Goal: Task Accomplishment & Management: Manage account settings

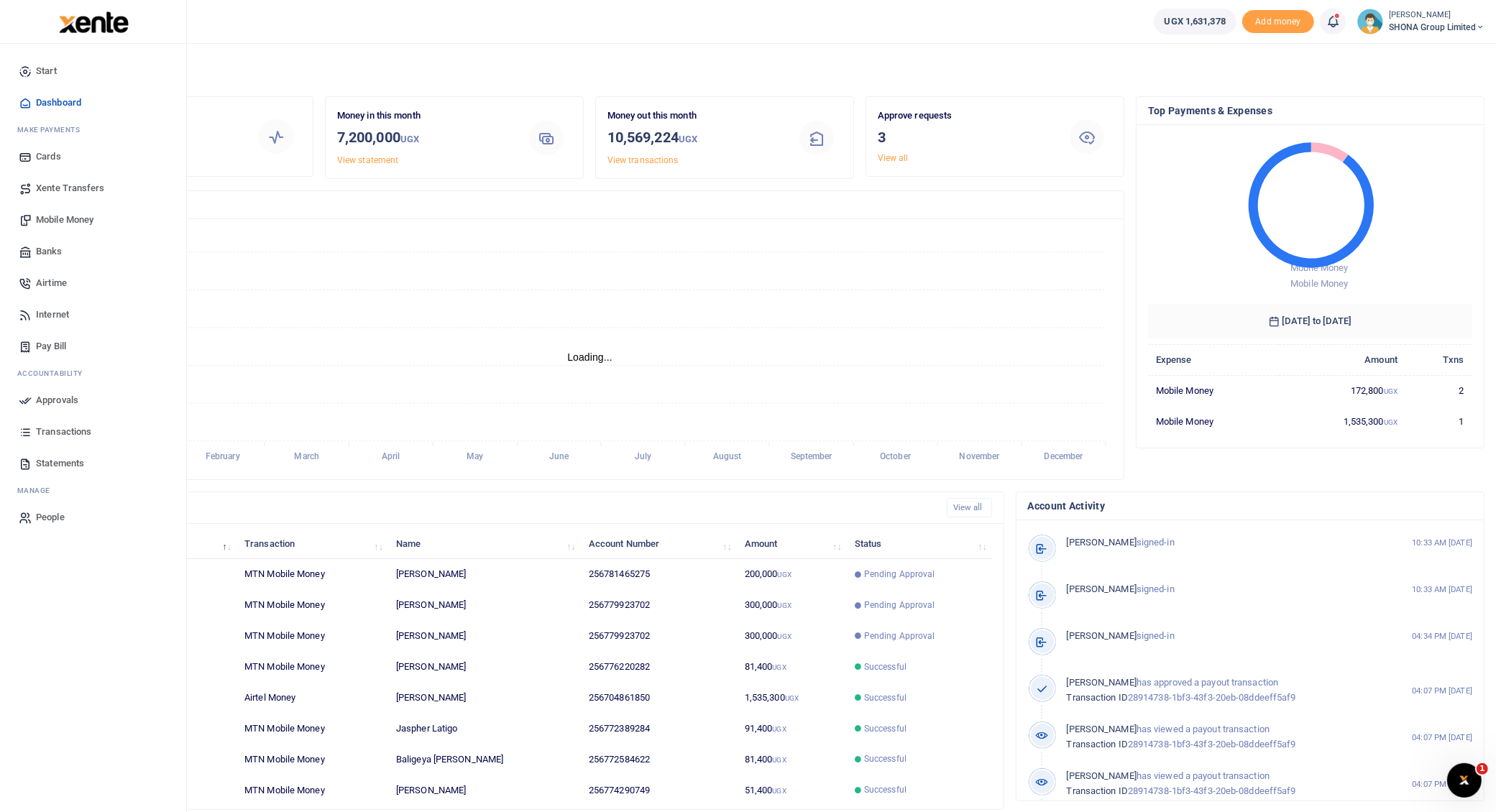
click at [54, 398] on span "Approvals" at bounding box center [57, 400] width 43 height 15
click at [63, 397] on span "Approvals" at bounding box center [57, 400] width 43 height 15
click at [44, 399] on span "Approvals" at bounding box center [57, 400] width 43 height 15
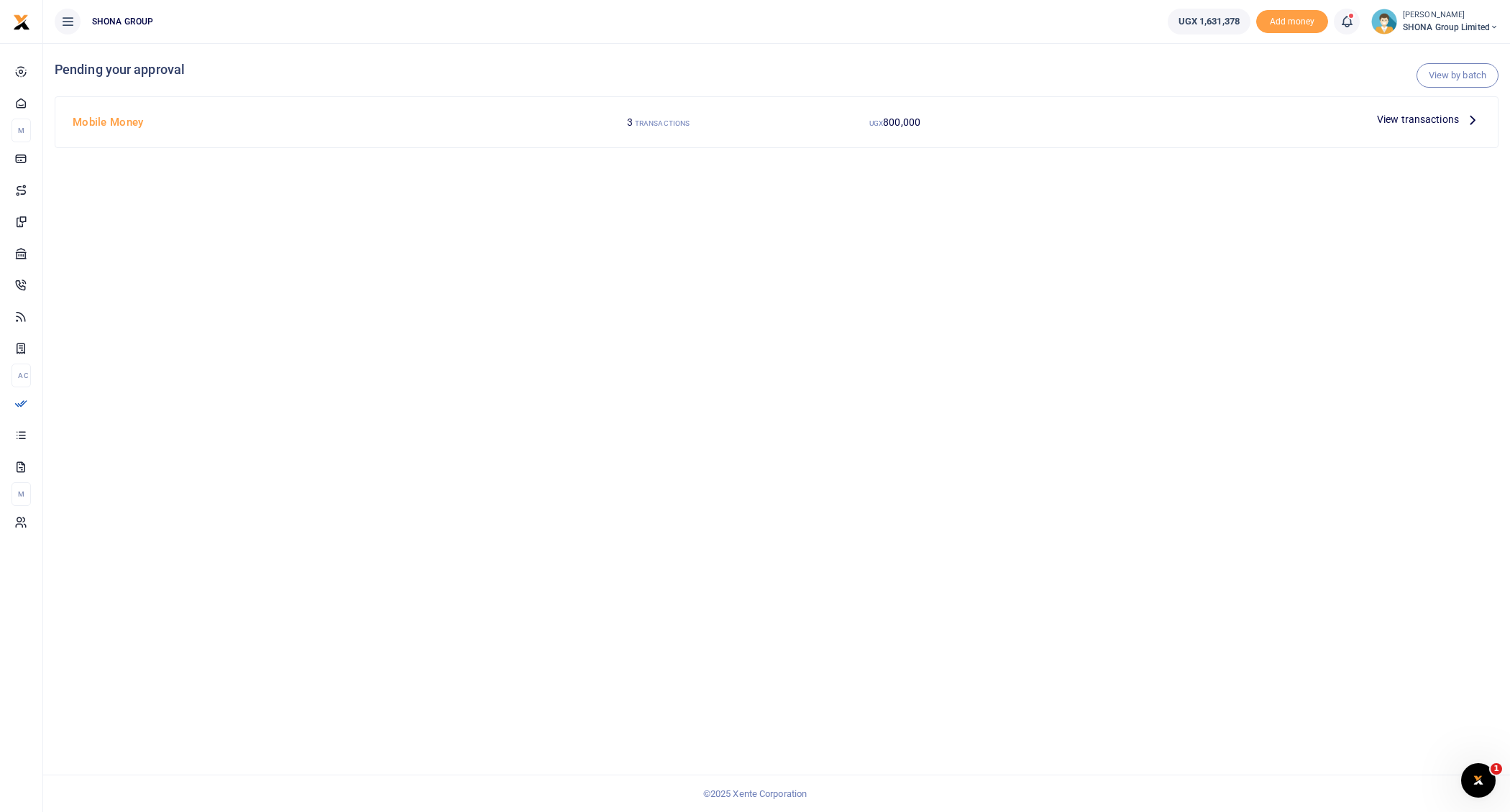
click at [1466, 120] on icon at bounding box center [1473, 119] width 16 height 16
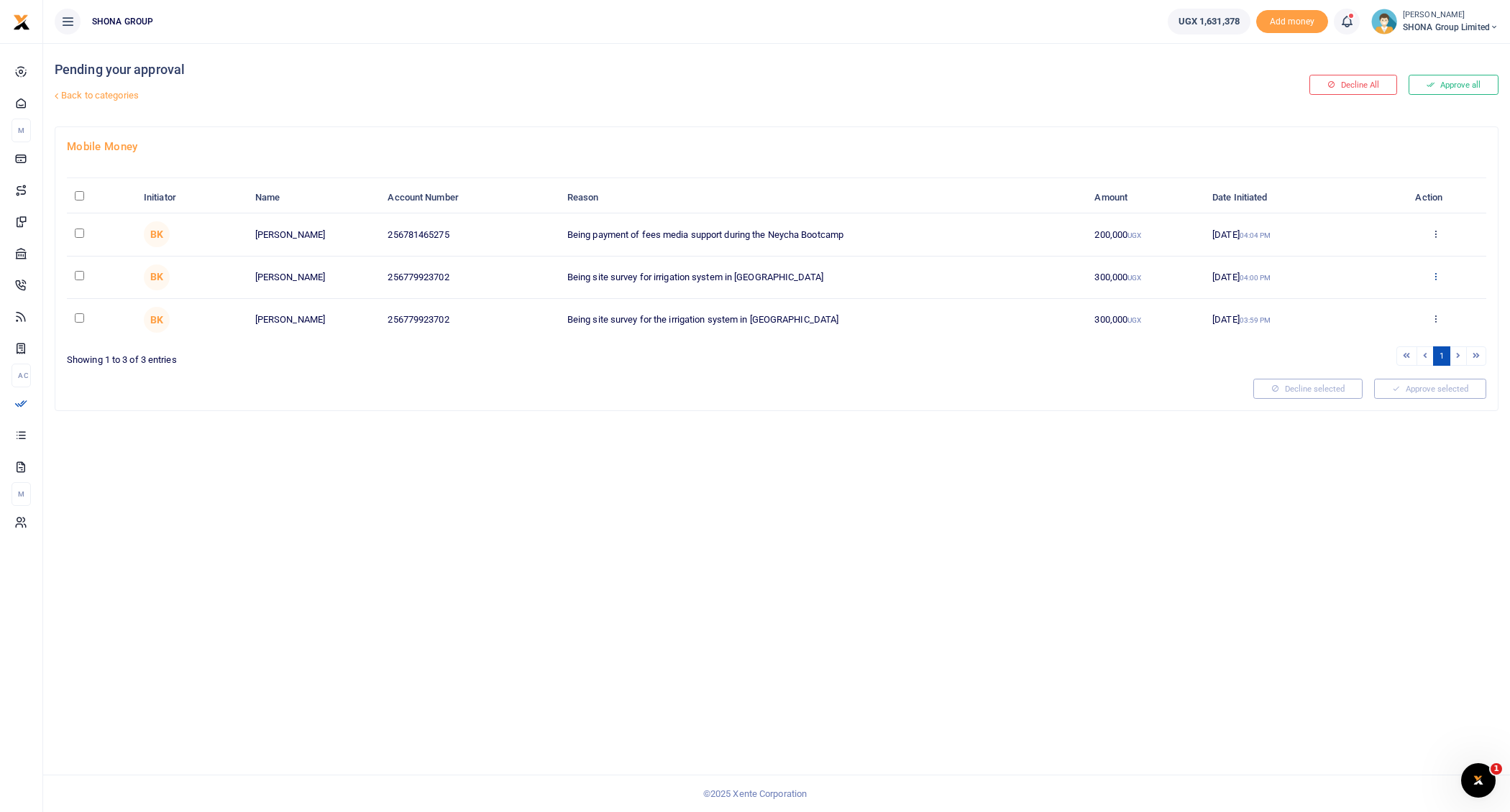
click at [1434, 274] on icon at bounding box center [1435, 276] width 10 height 10
click at [1360, 332] on link "Decline" at bounding box center [1383, 331] width 113 height 20
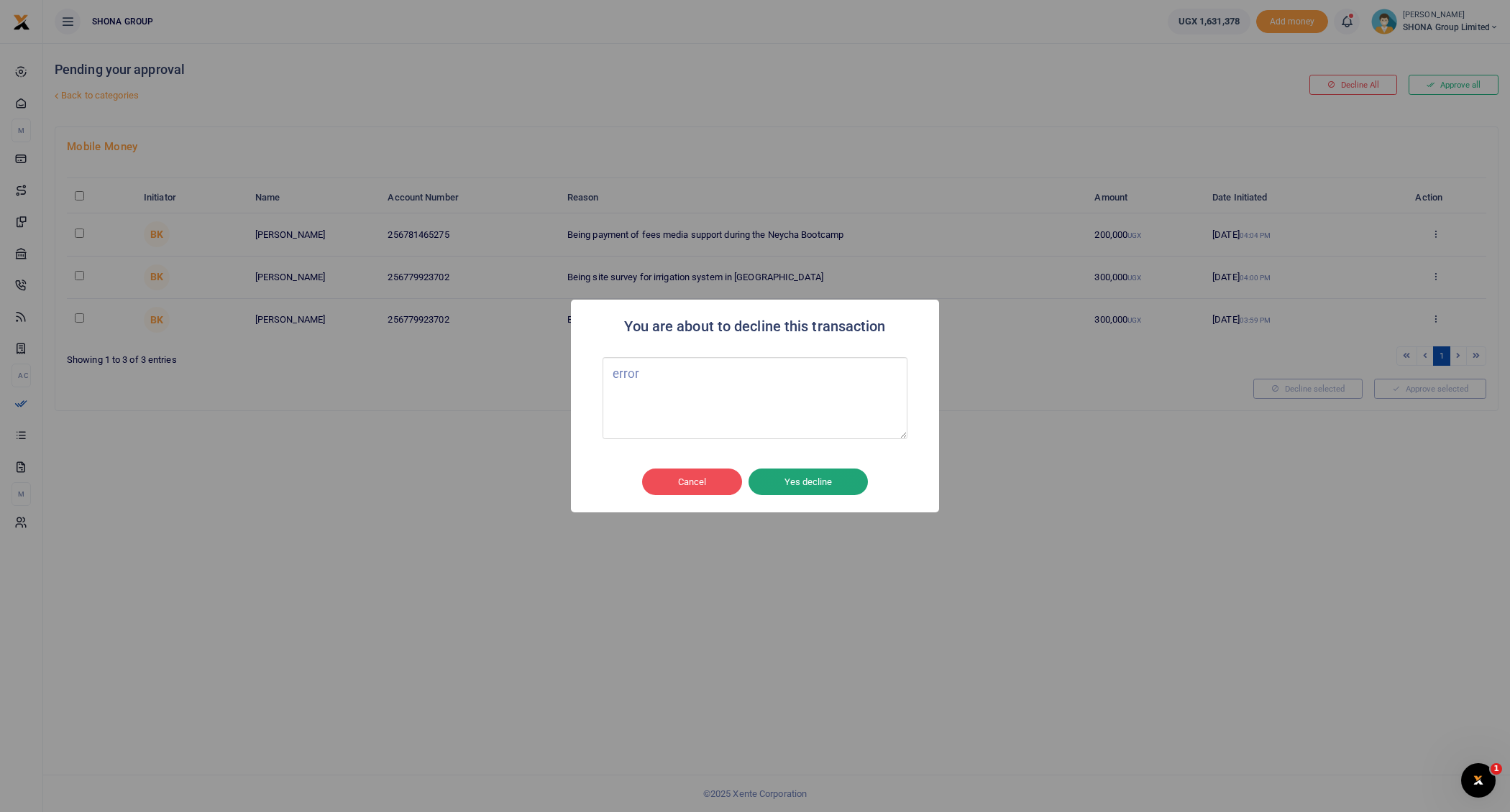
type textarea "error"
click at [847, 485] on button "Yes decline" at bounding box center [807, 481] width 119 height 27
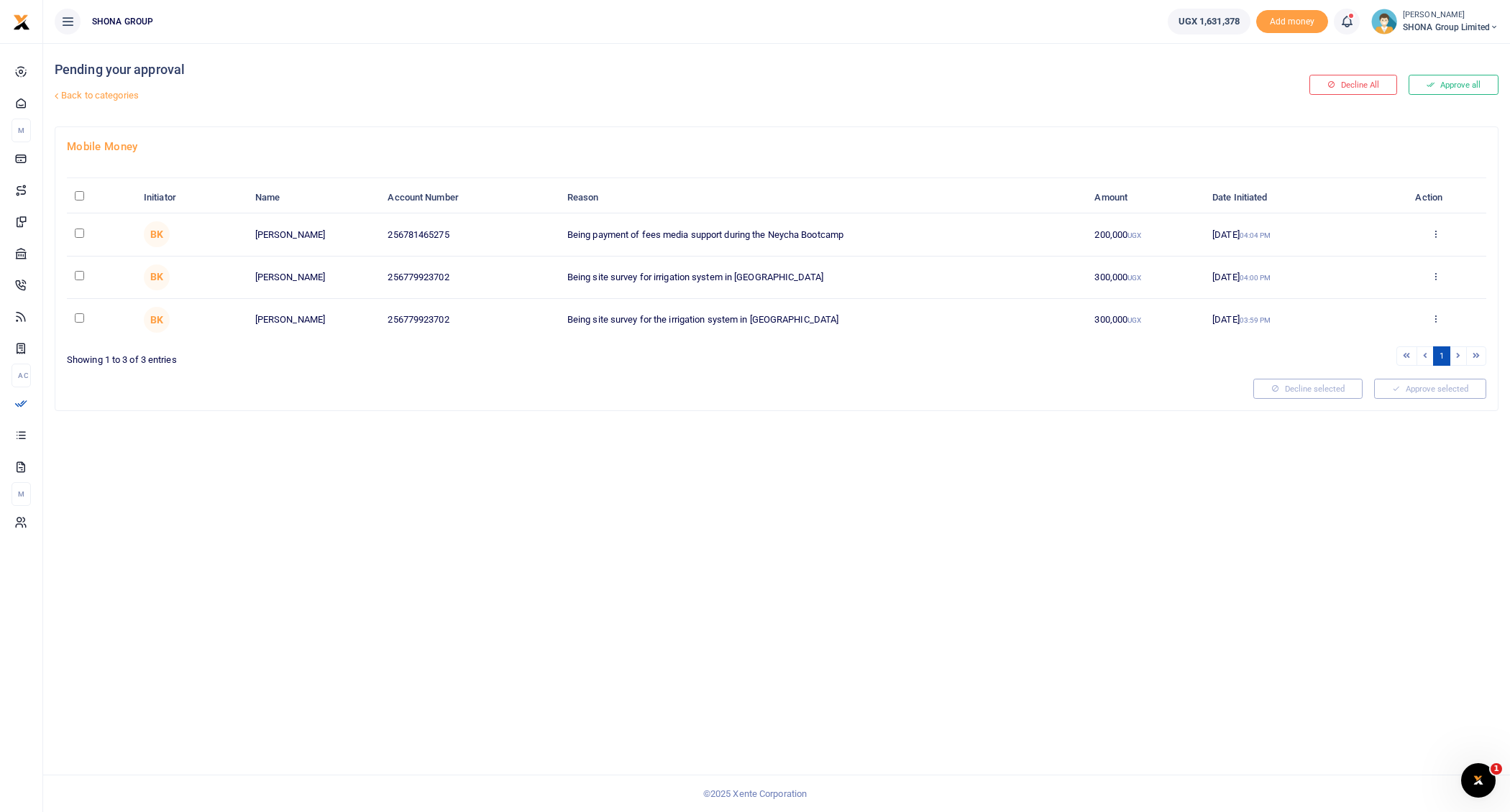
click at [80, 230] on input "checkbox" at bounding box center [79, 233] width 10 height 10
checkbox input "true"
click at [78, 319] on input "checkbox" at bounding box center [79, 318] width 10 height 10
checkbox input "true"
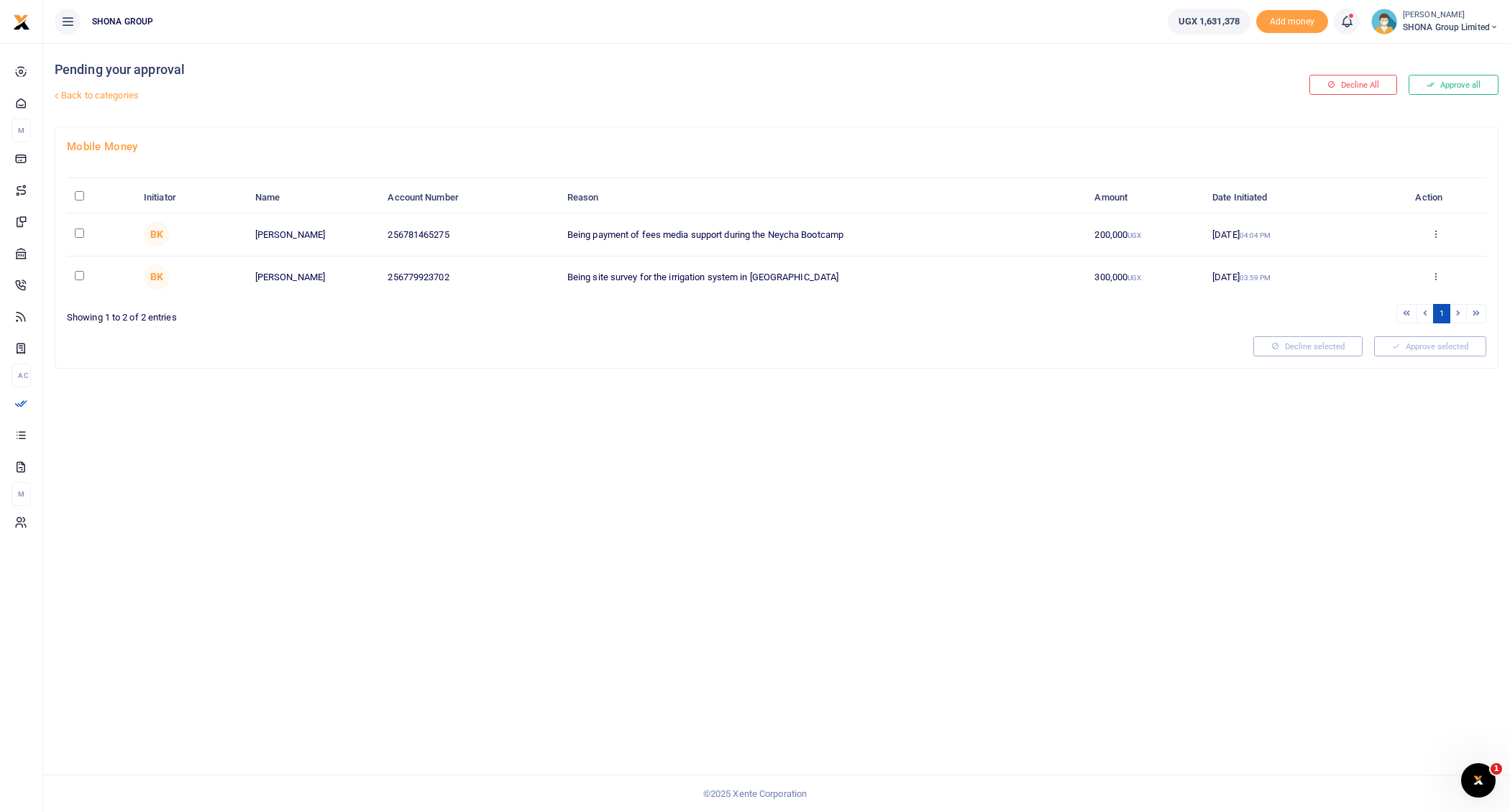
click at [79, 188] on th "\a \a : activate to sort column descending" at bounding box center [101, 198] width 69 height 30
click at [77, 196] on input "\a \a : activate to sort column descending" at bounding box center [79, 196] width 10 height 10
checkbox input "true"
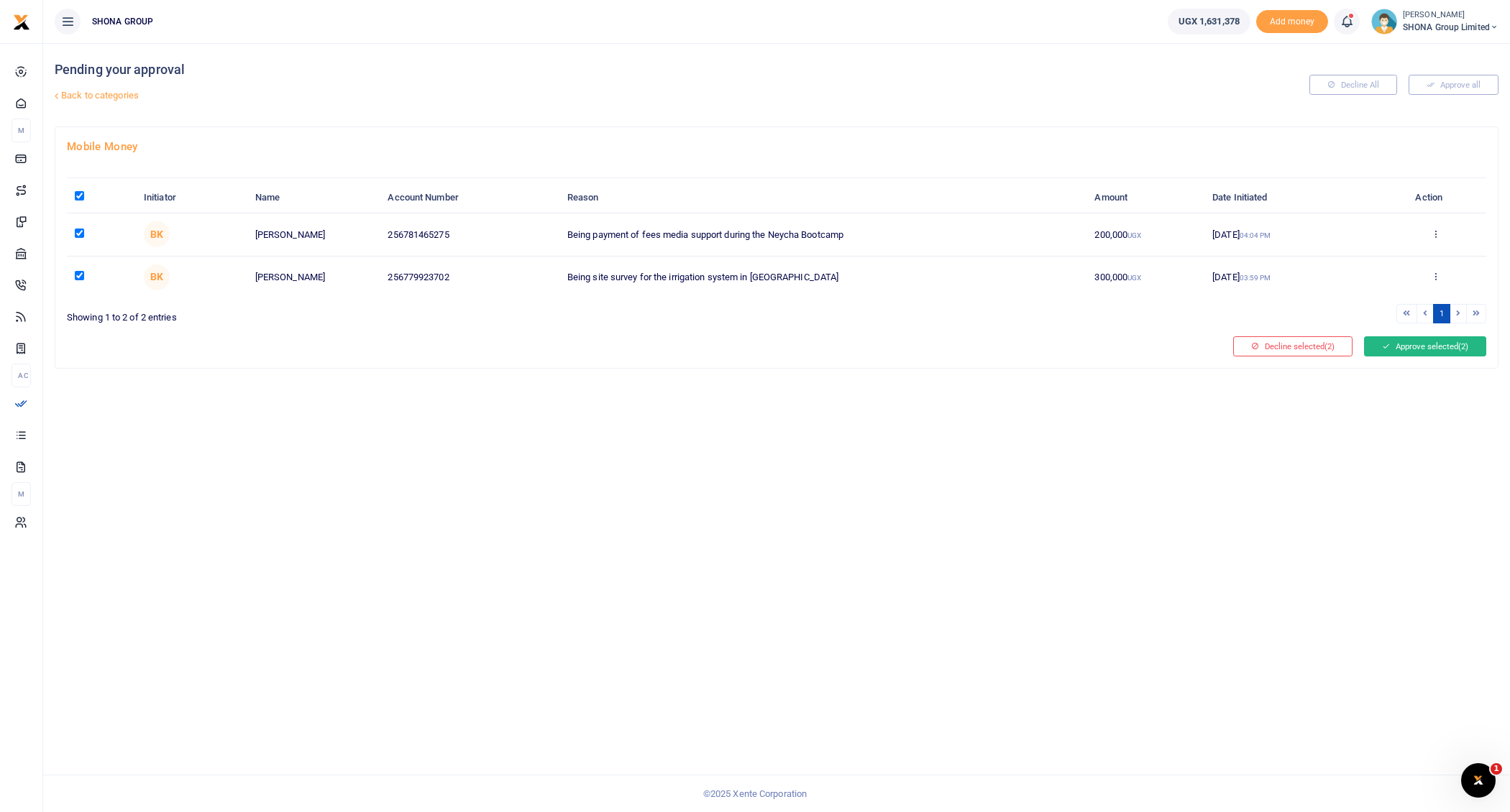
click at [1428, 339] on button "Approve selected (2)" at bounding box center [1425, 346] width 122 height 20
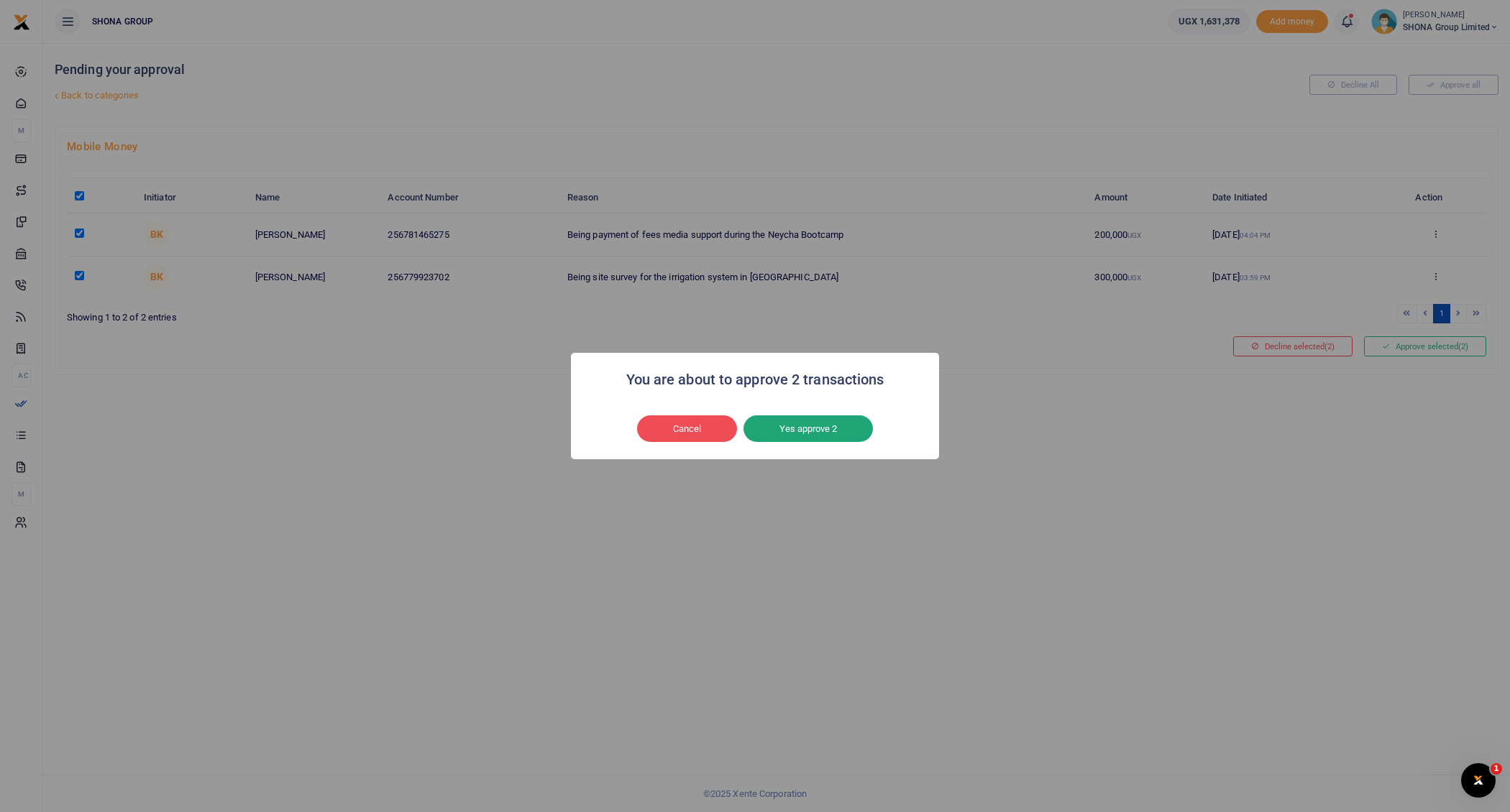
click at [831, 430] on button "Yes approve 2" at bounding box center [808, 428] width 130 height 27
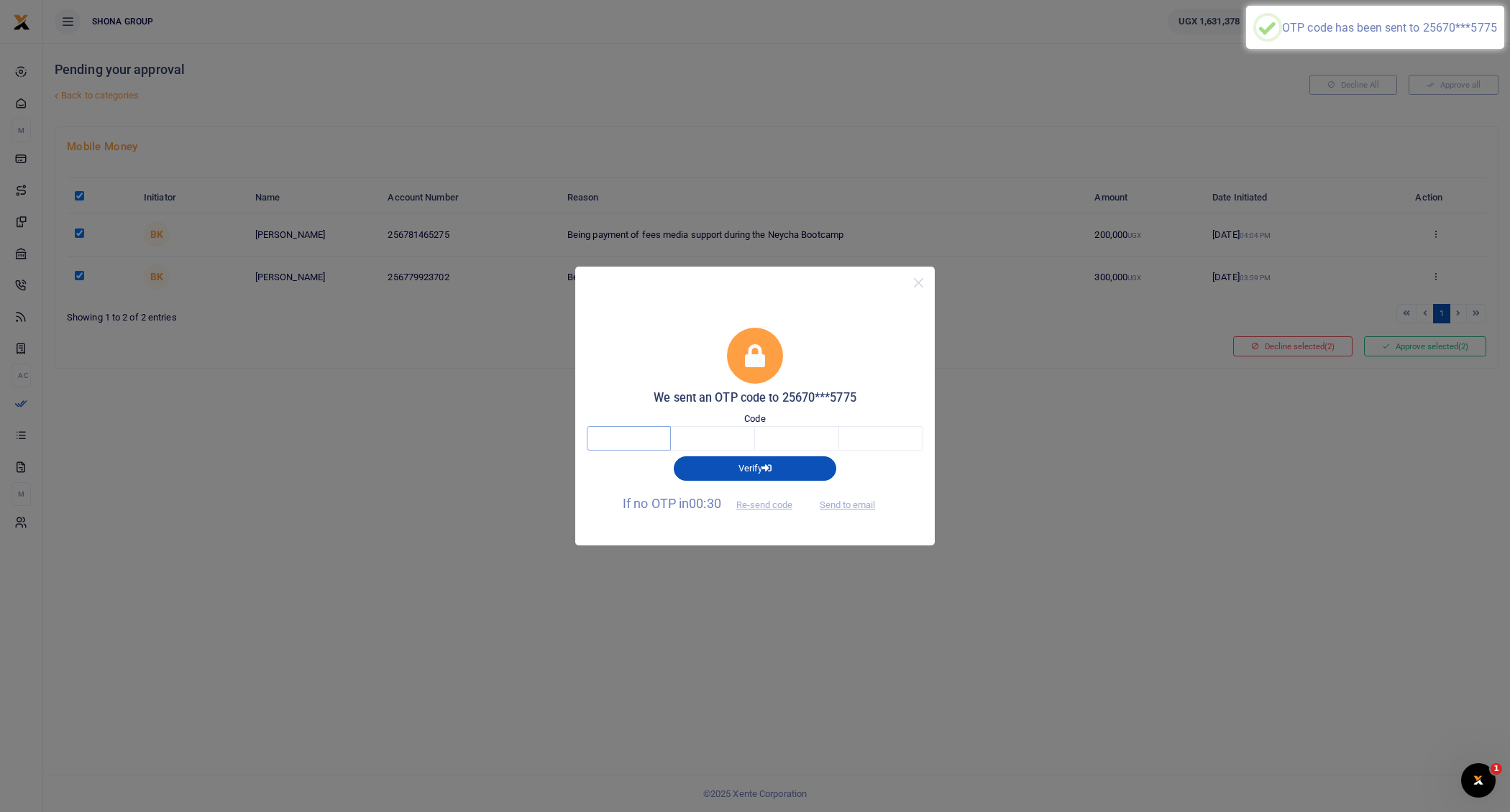
click at [639, 440] on input "text" at bounding box center [629, 439] width 84 height 24
type input "2"
type input "4"
type input "3"
type input "1"
